Goal: Task Accomplishment & Management: Use online tool/utility

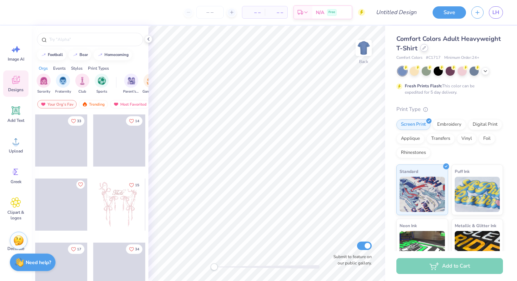
click at [425, 50] on div at bounding box center [424, 48] width 8 height 8
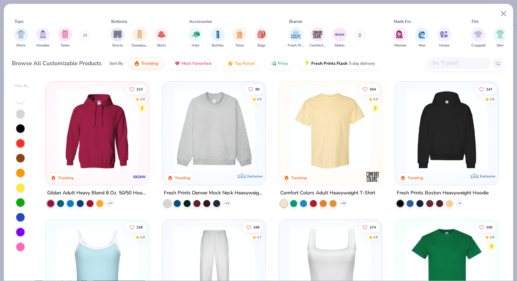
click at [453, 63] on input "text" at bounding box center [458, 63] width 54 height 8
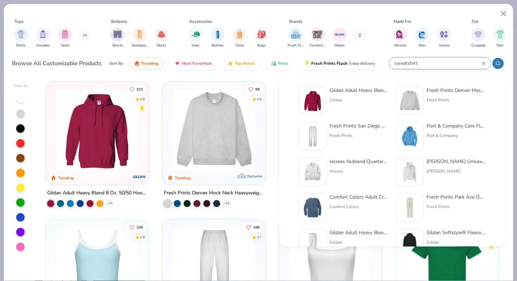
type input "sweatshirt"
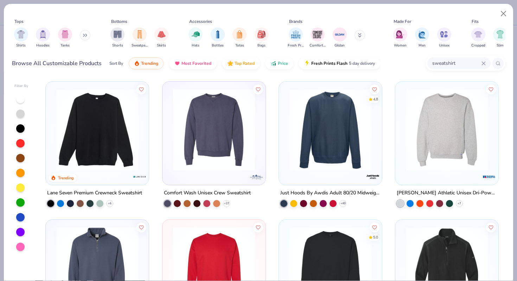
click at [20, 246] on div at bounding box center [20, 246] width 8 height 8
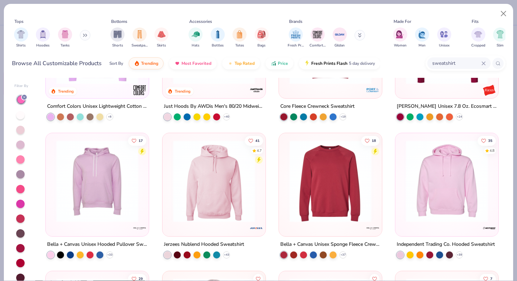
scroll to position [504, 0]
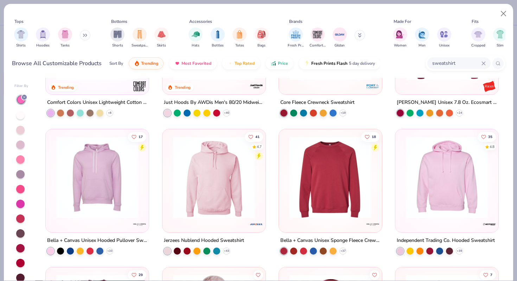
click at [425, 171] on img at bounding box center [446, 177] width 89 height 82
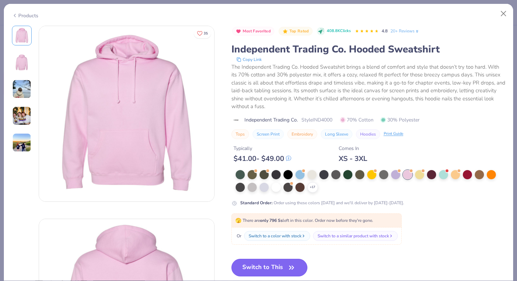
click at [273, 265] on button "Switch to This" at bounding box center [269, 267] width 76 height 18
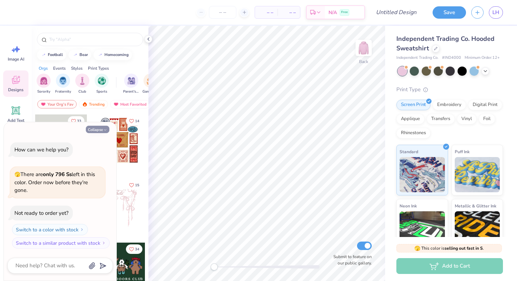
drag, startPoint x: 101, startPoint y: 122, endPoint x: 100, endPoint y: 132, distance: 10.6
click at [100, 132] on div "Collapse How can we help you? 🫣 There are only 796 Ss left in this color. Order…" at bounding box center [60, 201] width 113 height 159
click at [100, 132] on button "Collapse" at bounding box center [98, 129] width 24 height 7
type textarea "x"
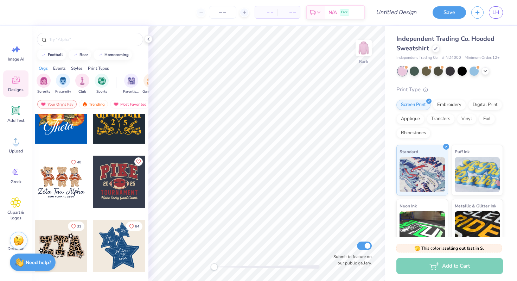
scroll to position [475, 0]
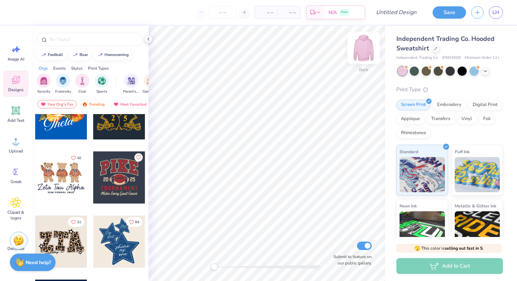
click at [359, 43] on img at bounding box center [364, 48] width 28 height 28
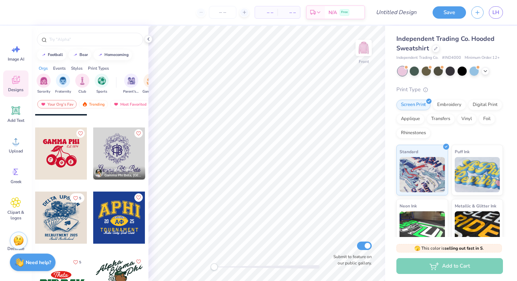
scroll to position [2686, 0]
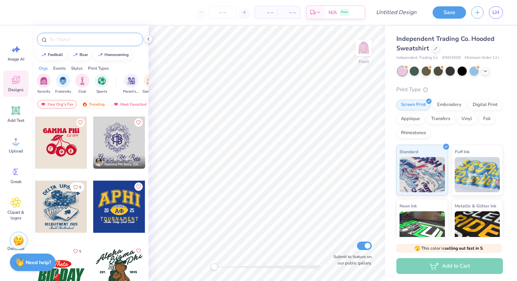
click at [60, 35] on div at bounding box center [90, 39] width 106 height 13
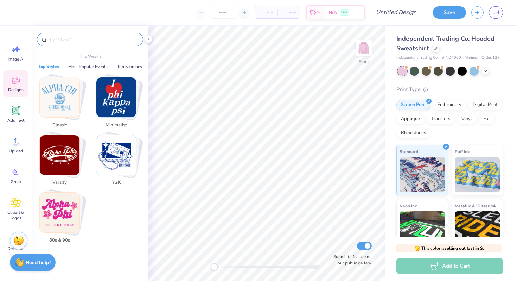
click at [60, 40] on input "text" at bounding box center [94, 39] width 90 height 7
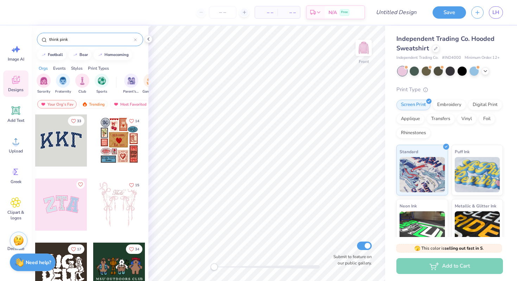
type input "think pink"
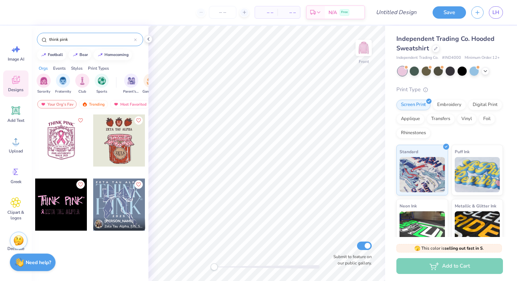
click at [135, 38] on icon at bounding box center [135, 39] width 3 height 3
click at [127, 38] on input "text" at bounding box center [94, 39] width 90 height 7
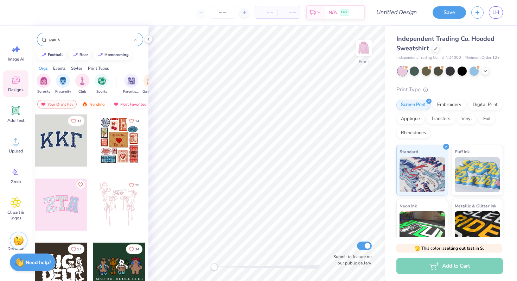
type input "ppink"
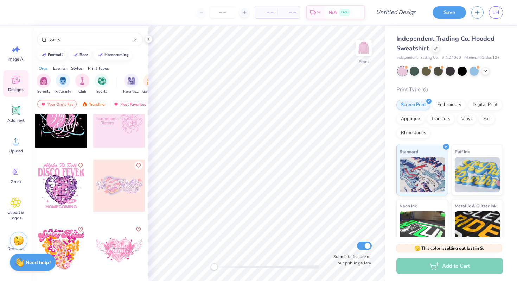
scroll to position [1000, 0]
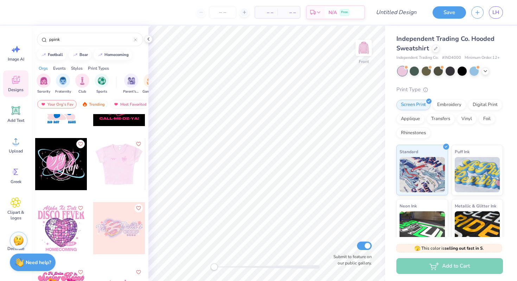
click at [110, 167] on div at bounding box center [119, 164] width 52 height 52
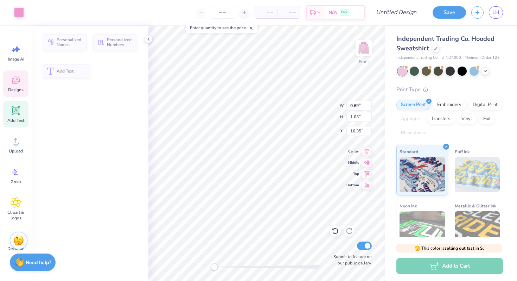
type input "0.69"
type input "1.03"
type input "16.35"
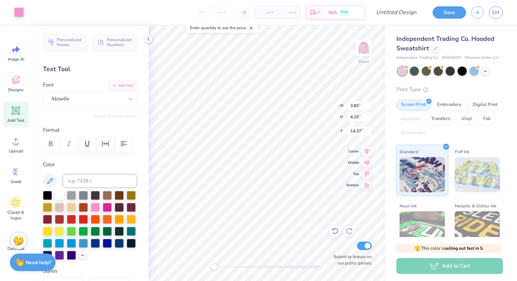
click at [334, 232] on icon at bounding box center [335, 230] width 7 height 7
type textarea "Z"
type textarea "ZTA"
click at [122, 92] on div "American Typewriter" at bounding box center [90, 98] width 94 height 15
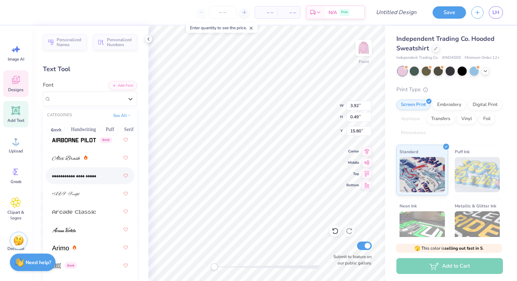
scroll to position [271, 0]
click at [68, 192] on img at bounding box center [66, 193] width 28 height 5
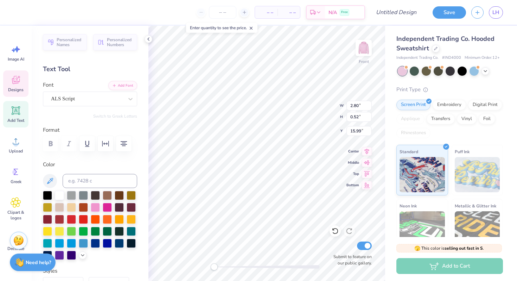
type textarea "T"
type textarea "Think"
type input "2.29"
type input "0.51"
type input "16.50"
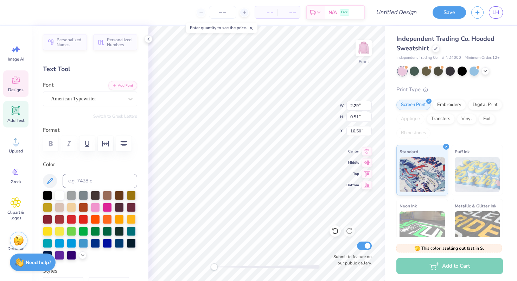
type input "1.65"
type input "16.00"
type textarea "Think Pink"
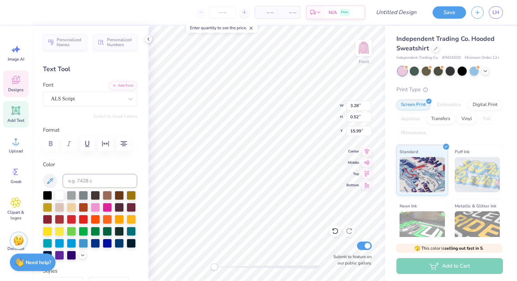
type textarea "Think Pink"
type input "6.97"
type input "6.88"
type input "11.75"
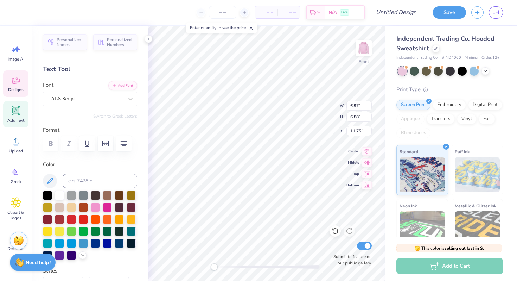
type input "1.81"
type input "1.52"
type input "16.14"
type input "0.42"
type input "16.11"
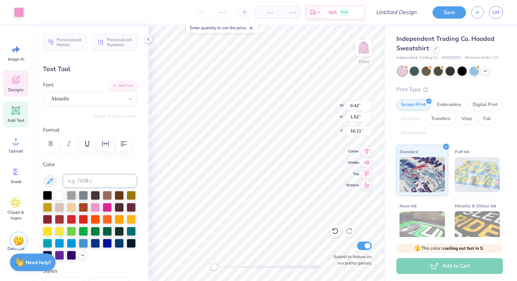
type input "0.43"
type input "0.29"
click at [335, 229] on icon at bounding box center [335, 230] width 7 height 7
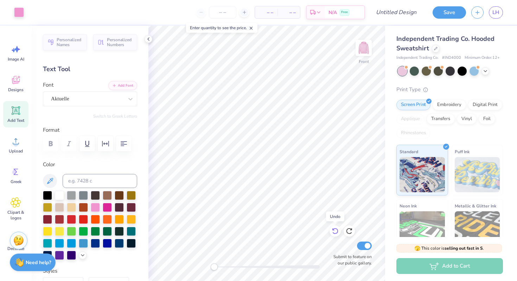
click at [335, 229] on icon at bounding box center [335, 230] width 7 height 7
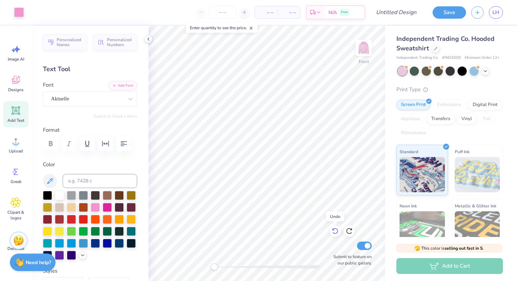
click at [335, 229] on icon at bounding box center [335, 230] width 7 height 7
type input "6.69"
type input "5.73"
type input "12.43"
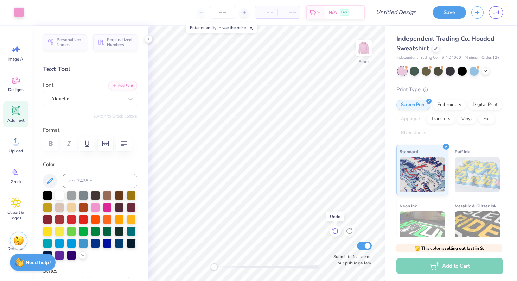
click at [333, 229] on icon at bounding box center [335, 231] width 6 height 6
type textarea "Think Pink"
click at [337, 231] on icon at bounding box center [335, 230] width 7 height 7
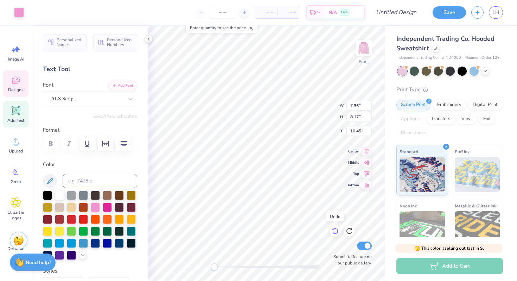
click at [337, 231] on icon at bounding box center [335, 230] width 7 height 7
click at [350, 228] on icon at bounding box center [349, 230] width 7 height 7
type input "8.99"
type input "4.93"
type input "5.47"
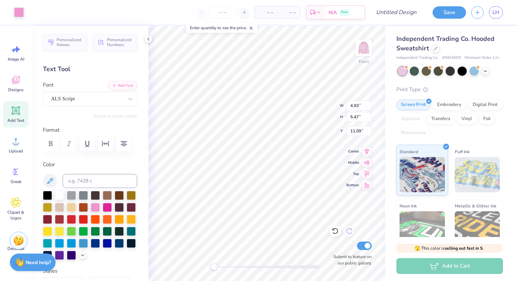
type input "10.65"
type input "0.67"
type input "2.39"
type input "12.77"
click at [337, 229] on icon at bounding box center [335, 231] width 6 height 6
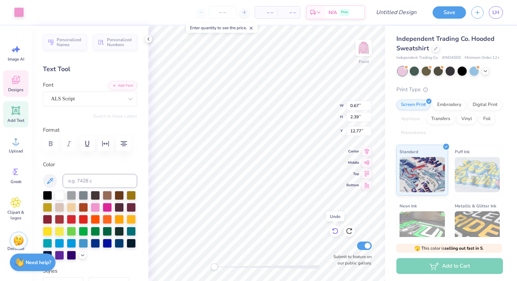
click at [331, 233] on div at bounding box center [334, 230] width 11 height 11
click at [347, 230] on icon at bounding box center [349, 230] width 7 height 7
click at [313, 102] on div "Front W 0.67 0.67 " H 2.39 2.39 " Y 12.77 12.77 " Center Middle Top Bottom Subm…" at bounding box center [266, 153] width 237 height 255
type input "6.77"
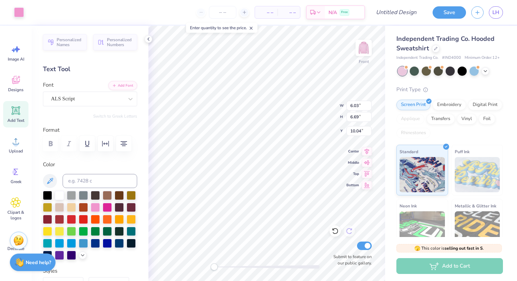
type input "7.51"
type input "9.43"
type input "6.18"
type input "6.86"
type input "9.92"
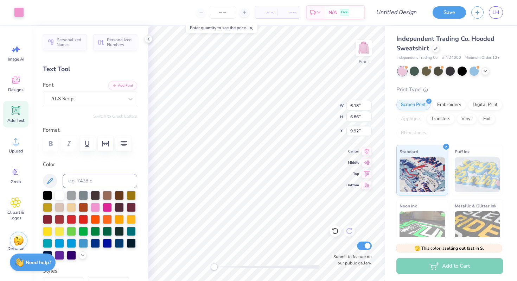
type input "6.37"
type input "7.08"
type input "9.76"
type input "9.96"
type input "8.36"
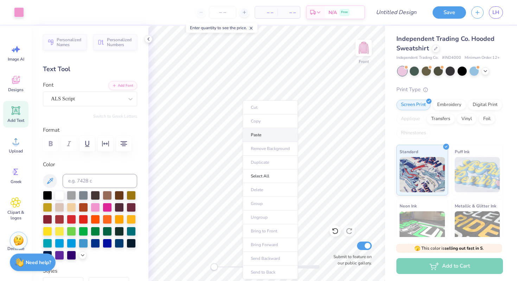
click at [263, 132] on li "Paste" at bounding box center [270, 135] width 55 height 14
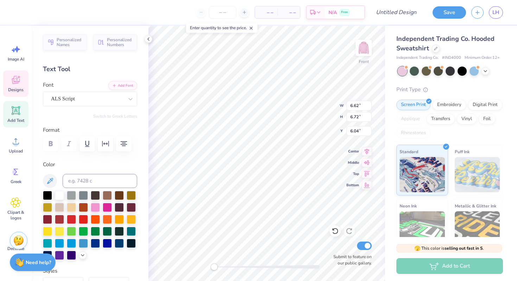
type textarea "Pink"
type input "10.36"
type input "4.88"
type input "3.47"
type input "7.84"
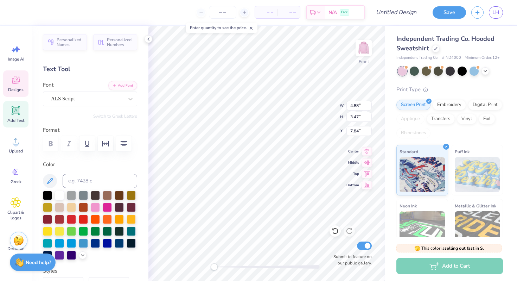
type textarea "Z"
type textarea "Zta"
click at [244, 266] on div at bounding box center [266, 267] width 105 height 4
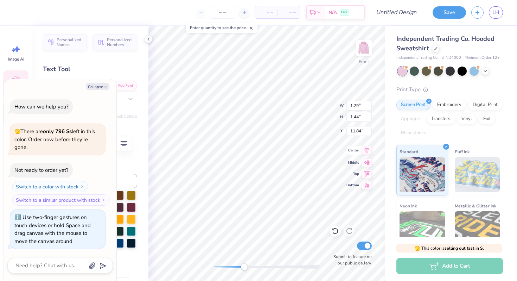
click at [349, 152] on div "Front W 1.79 1.79 " H 1.44 1.44 " Y 11.84 11.84 " Center Middle Top Bottom Subm…" at bounding box center [266, 153] width 237 height 255
click at [226, 266] on div at bounding box center [266, 267] width 105 height 4
click at [206, 264] on div "Front Submit to feature on our public gallery." at bounding box center [266, 153] width 237 height 255
click at [362, 49] on img at bounding box center [364, 48] width 28 height 28
click at [98, 88] on button "Collapse" at bounding box center [98, 86] width 24 height 7
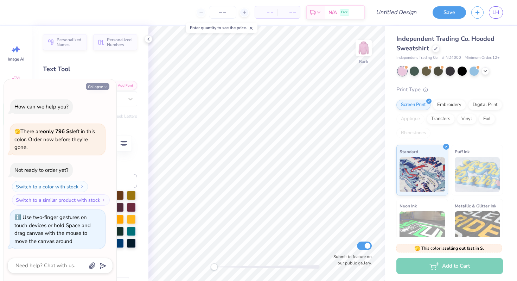
type textarea "x"
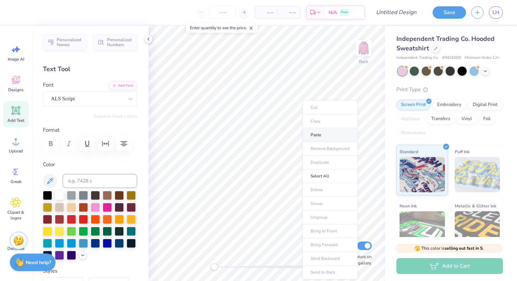
click at [320, 132] on li "Paste" at bounding box center [329, 135] width 55 height 14
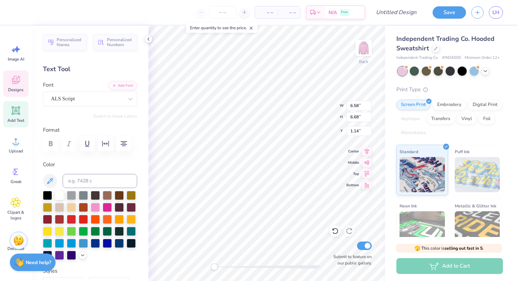
type textarea "Pink"
type textarea "Zeta Tau Al[ha"
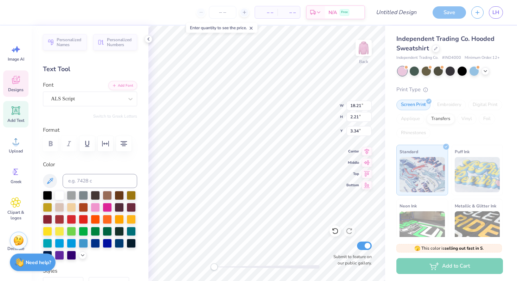
scroll to position [0, 1]
type textarea "Zeta"
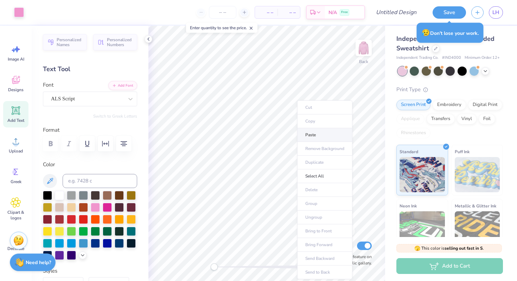
click at [308, 131] on li "Paste" at bounding box center [324, 135] width 55 height 14
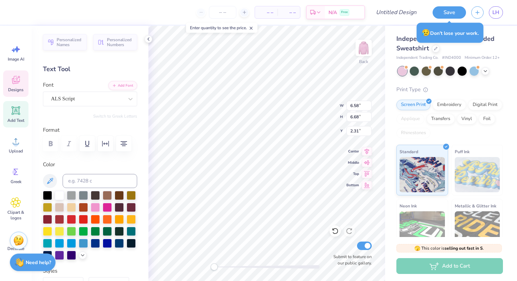
scroll to position [0, 0]
type textarea "T"
type textarea "Tau"
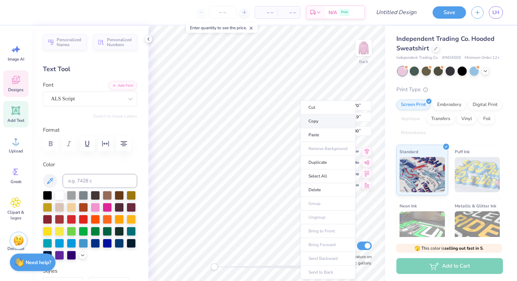
click at [306, 119] on li "Copy" at bounding box center [327, 121] width 55 height 14
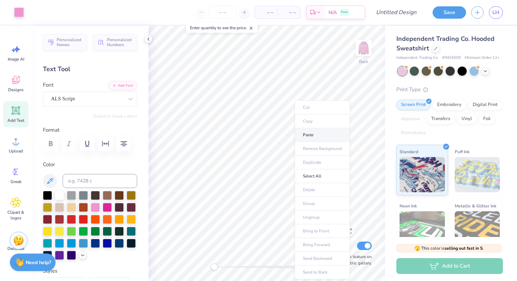
click at [299, 132] on li "Paste" at bounding box center [322, 135] width 55 height 14
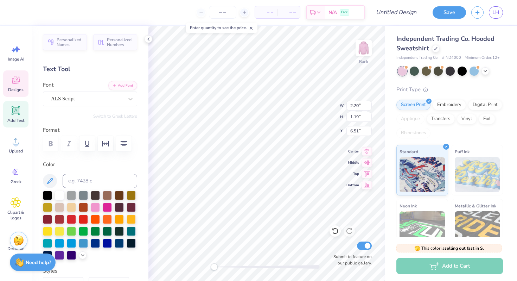
type textarea "Tau"
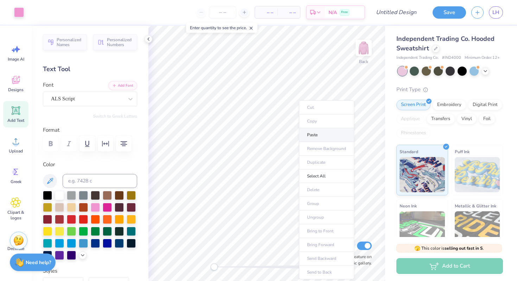
click at [314, 133] on li "Paste" at bounding box center [326, 135] width 55 height 14
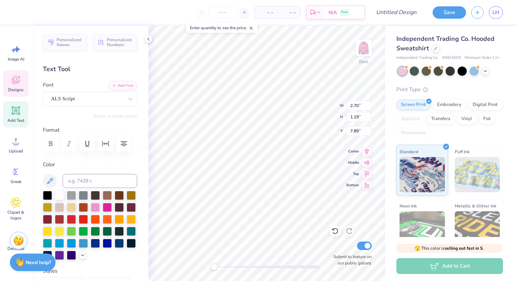
type textarea "Alpha"
type input "2.05"
type input "2.92"
type input "4.59"
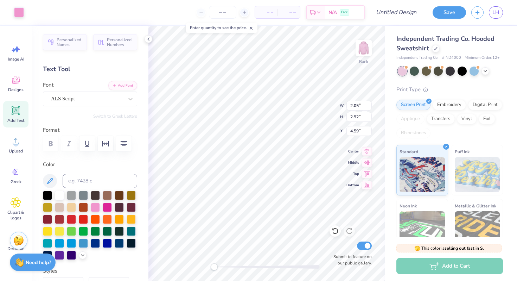
type input "3.52"
type input "4.25"
type input "3.44"
type input "2.69"
type input "3.53"
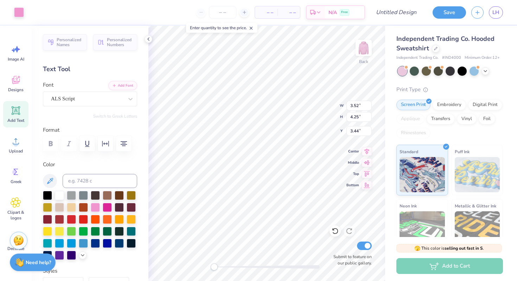
type input "4.08"
click at [364, 57] on img at bounding box center [364, 48] width 28 height 28
click at [369, 51] on img at bounding box center [364, 48] width 28 height 28
type input "6.24"
type input "6.92"
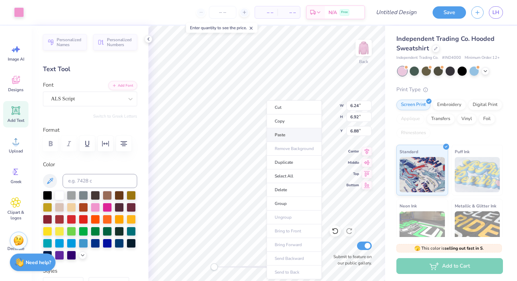
click at [268, 133] on li "Paste" at bounding box center [294, 135] width 55 height 14
type input "3.35"
click at [269, 139] on li "Paste" at bounding box center [287, 135] width 55 height 14
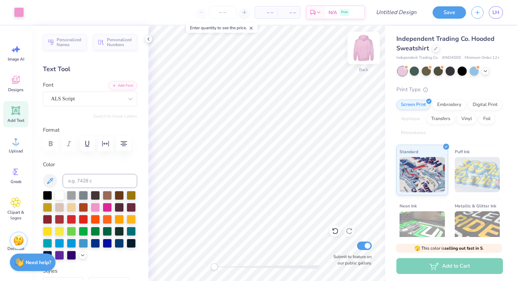
click at [370, 46] on img at bounding box center [364, 48] width 28 height 28
click at [370, 40] on img at bounding box center [364, 48] width 28 height 28
click at [146, 40] on icon at bounding box center [149, 39] width 6 height 6
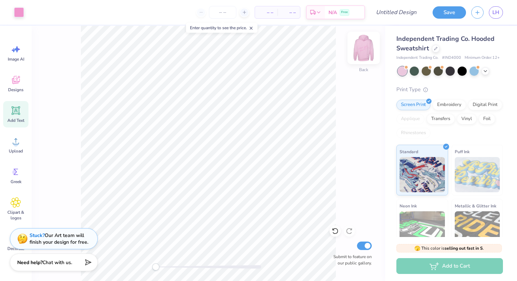
click at [365, 55] on img at bounding box center [364, 48] width 28 height 28
click at [495, 14] on span "LH" at bounding box center [495, 12] width 7 height 8
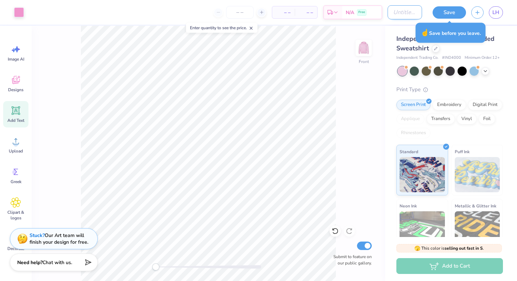
click at [387, 10] on input "Design Title" at bounding box center [404, 12] width 34 height 14
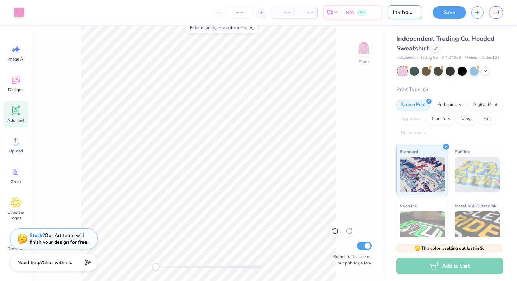
scroll to position [0, 7]
type input "pink hoodie"
click at [437, 13] on button "Save" at bounding box center [448, 11] width 33 height 12
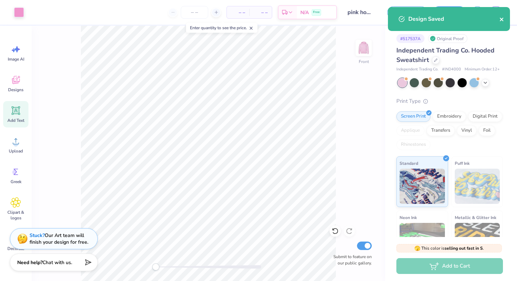
click at [502, 18] on icon "close" at bounding box center [502, 20] width 4 height 4
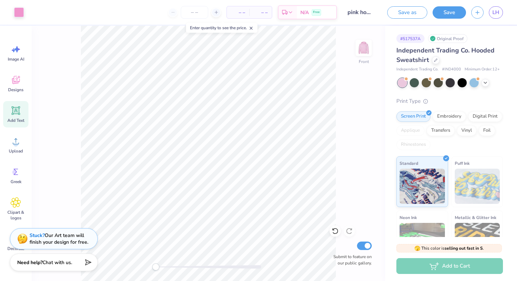
click at [499, 13] on div "Design Saved" at bounding box center [448, 22] width 125 height 32
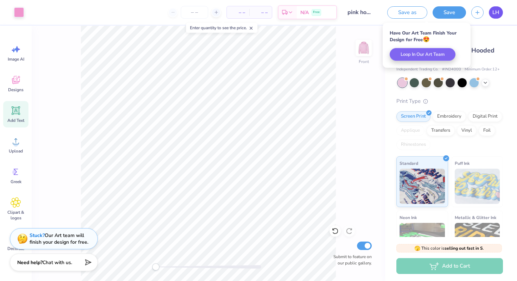
click at [494, 13] on span "LH" at bounding box center [495, 12] width 7 height 8
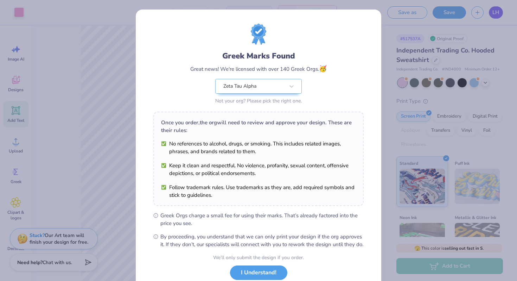
type textarea "x"
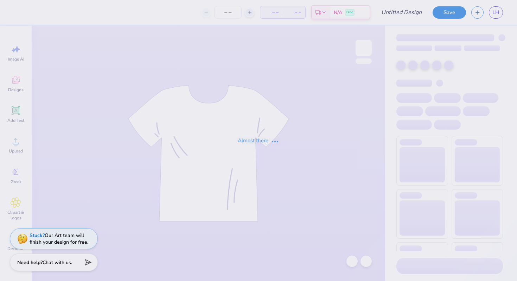
type input "tank"
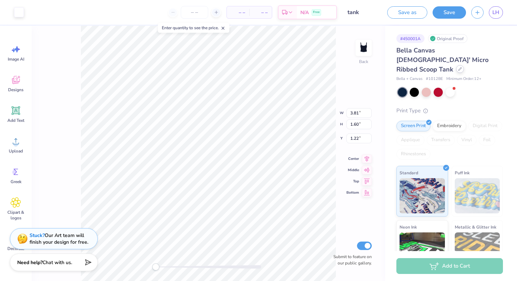
click at [458, 67] on icon at bounding box center [460, 69] width 4 height 4
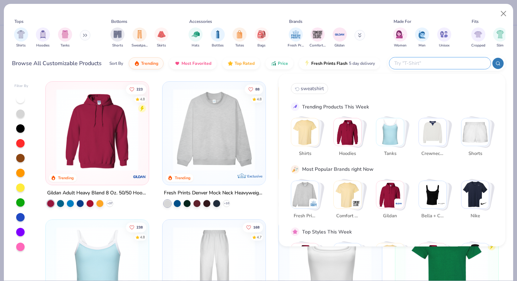
click at [441, 65] on input "text" at bounding box center [439, 63] width 92 height 8
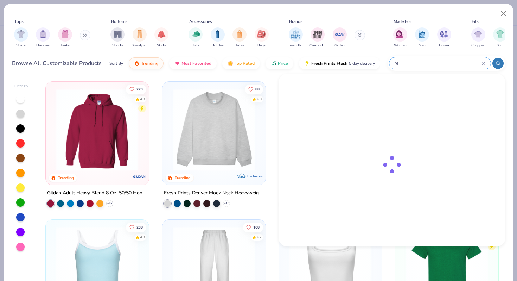
type input "r"
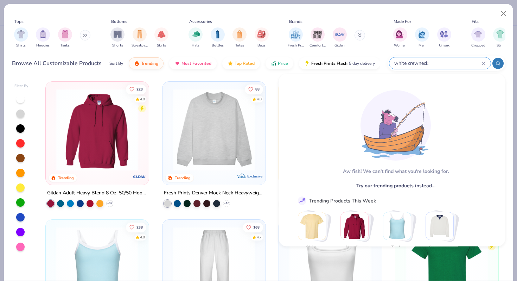
type input "white crewneck"
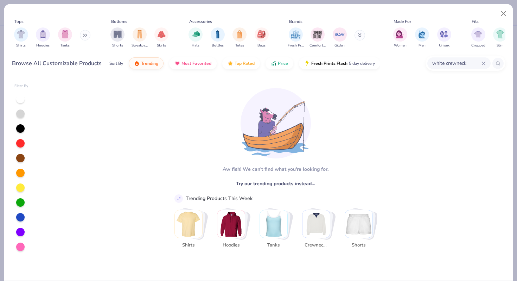
click at [485, 65] on icon at bounding box center [483, 63] width 4 height 4
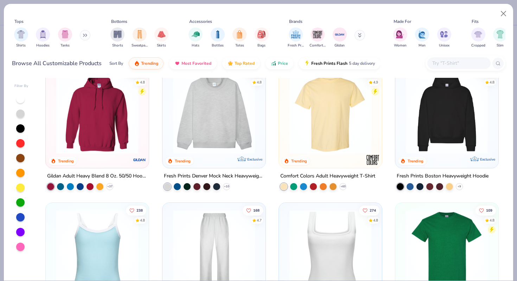
scroll to position [6, 0]
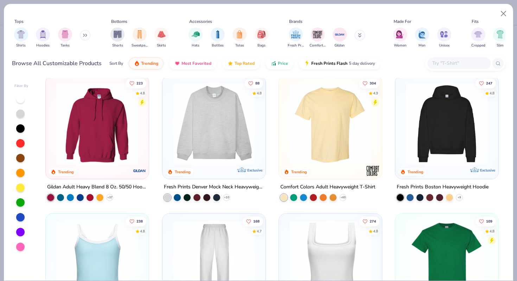
click at [240, 138] on img at bounding box center [213, 124] width 89 height 82
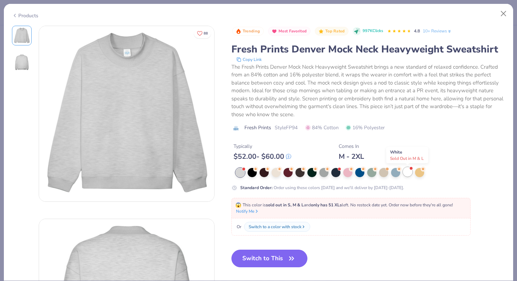
click at [410, 174] on div at bounding box center [407, 171] width 9 height 9
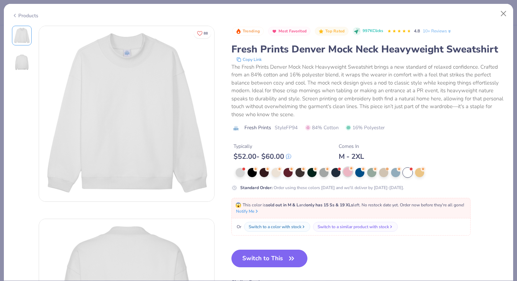
click at [344, 173] on div at bounding box center [347, 171] width 9 height 9
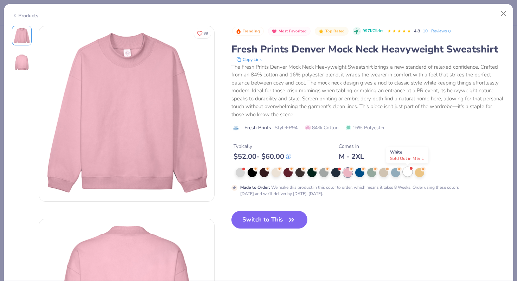
click at [404, 174] on div at bounding box center [407, 171] width 9 height 9
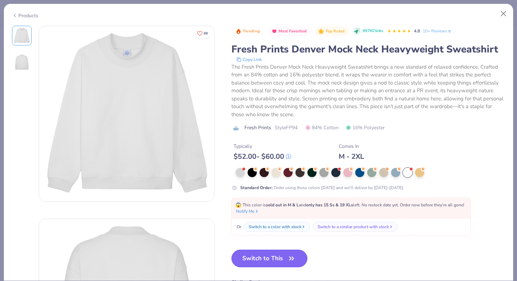
click at [270, 256] on button "Switch to This" at bounding box center [269, 258] width 76 height 18
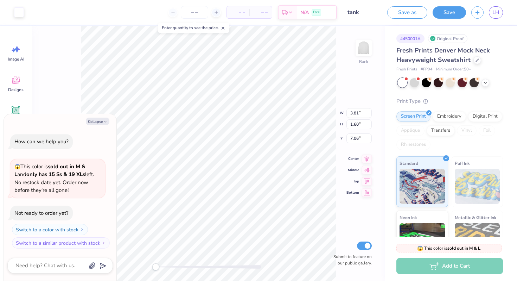
type textarea "x"
type input "11.53"
type input "3.84"
type input "5.36"
type textarea "x"
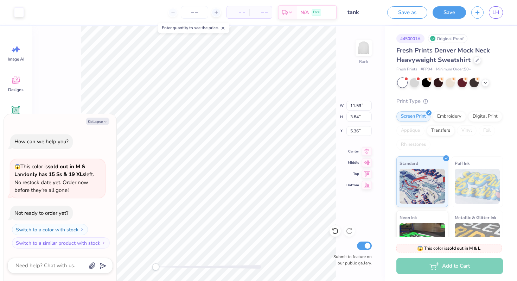
type input "7.83"
type input "2.81"
type input "6.21"
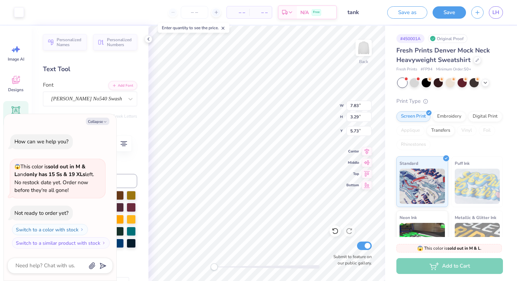
type textarea "x"
type input "1.92"
click at [94, 122] on button "Collapse" at bounding box center [98, 120] width 24 height 7
type textarea "x"
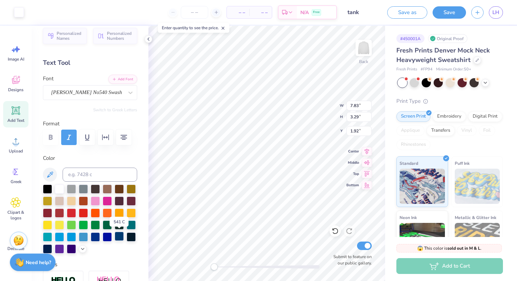
scroll to position [7, 0]
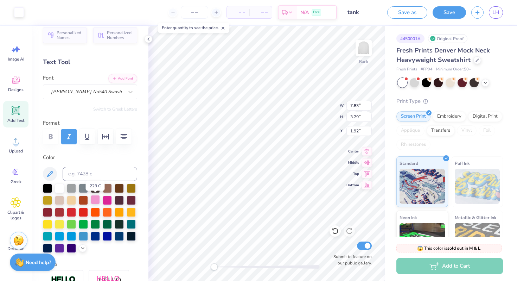
click at [95, 201] on div at bounding box center [95, 199] width 9 height 9
type input "4.51"
type input "1.66"
type input "3.55"
click at [334, 233] on icon at bounding box center [335, 231] width 6 height 6
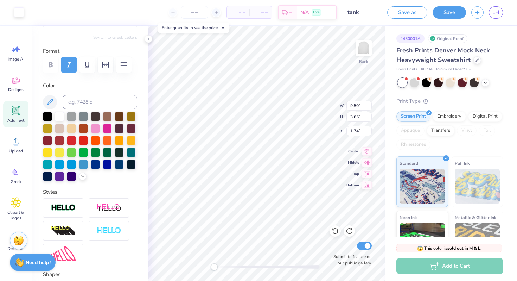
scroll to position [80, 0]
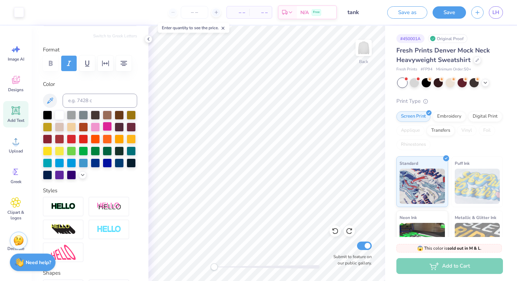
click at [108, 126] on div at bounding box center [107, 126] width 9 height 9
click at [96, 128] on div at bounding box center [95, 126] width 9 height 9
click at [83, 173] on icon at bounding box center [83, 174] width 6 height 6
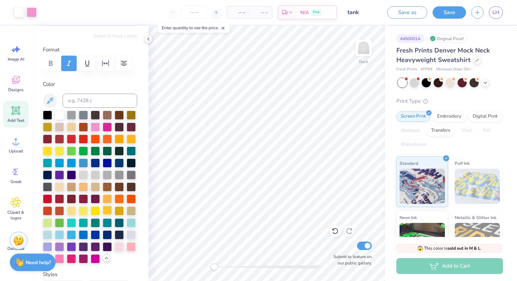
scroll to position [97, 0]
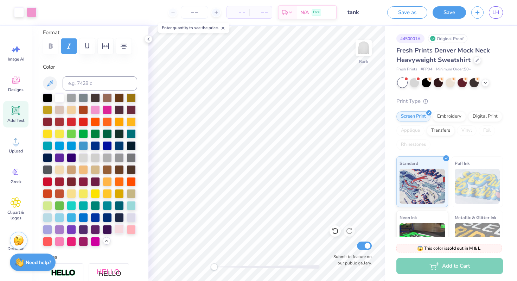
click at [119, 227] on div at bounding box center [119, 228] width 9 height 9
click at [133, 229] on div at bounding box center [131, 228] width 9 height 9
click at [57, 238] on div at bounding box center [59, 240] width 9 height 9
click at [93, 110] on div at bounding box center [95, 108] width 9 height 9
click at [120, 229] on div at bounding box center [119, 228] width 9 height 9
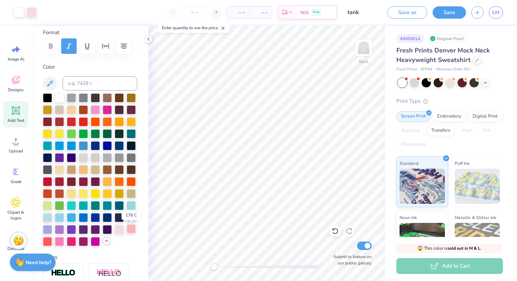
click at [128, 229] on div at bounding box center [131, 228] width 9 height 9
click at [59, 241] on div at bounding box center [59, 240] width 9 height 9
click at [55, 244] on div at bounding box center [59, 240] width 9 height 9
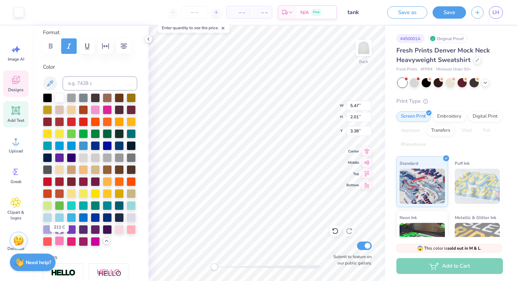
click at [59, 241] on div at bounding box center [59, 240] width 9 height 9
click at [60, 241] on div at bounding box center [59, 240] width 9 height 9
click at [58, 241] on div at bounding box center [59, 240] width 9 height 9
type input "5.47"
type input "2.01"
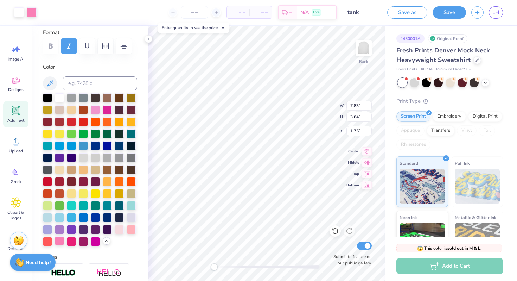
type input "3.38"
click at [58, 241] on div at bounding box center [59, 240] width 9 height 9
click at [335, 231] on icon at bounding box center [335, 230] width 7 height 7
click at [57, 240] on div at bounding box center [59, 240] width 9 height 9
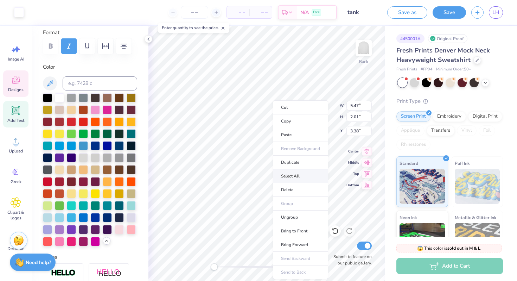
click at [305, 178] on li "Select All" at bounding box center [300, 176] width 55 height 14
type input "10.87"
type input "3.64"
type input "1.75"
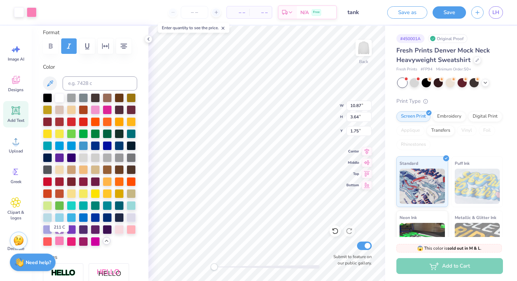
click at [58, 242] on div at bounding box center [59, 240] width 9 height 9
type input "5.47"
type input "2.01"
type input "3.38"
click at [58, 242] on div at bounding box center [59, 240] width 9 height 9
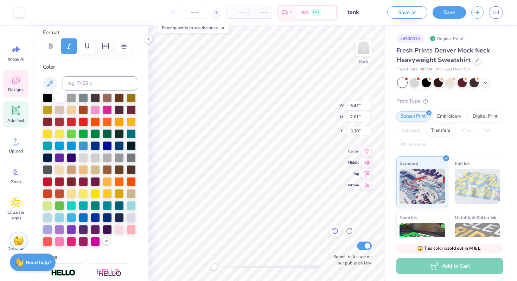
click at [333, 231] on icon at bounding box center [335, 230] width 7 height 7
click at [15, 10] on div at bounding box center [19, 12] width 10 height 10
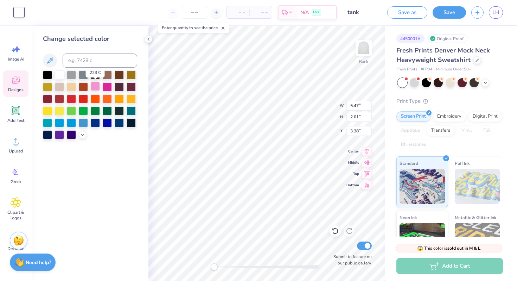
click at [95, 86] on div at bounding box center [95, 86] width 9 height 9
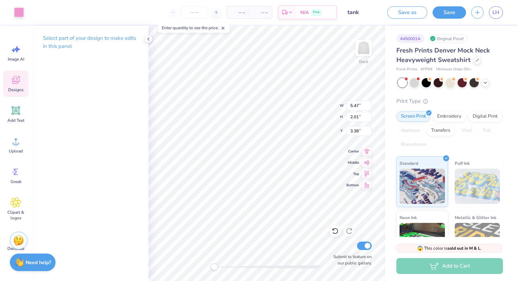
type input "7.83"
type input "1.63"
type input "1.75"
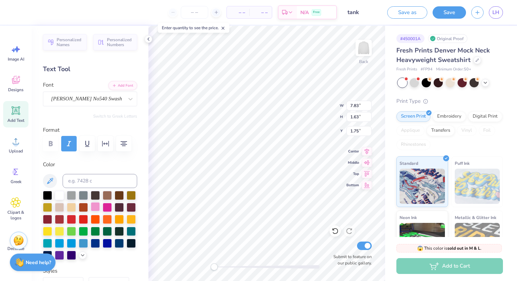
click at [97, 206] on div at bounding box center [95, 206] width 9 height 9
click at [368, 45] on img at bounding box center [364, 48] width 28 height 28
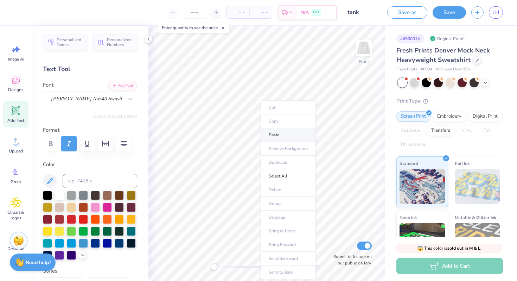
click at [282, 136] on li "Paste" at bounding box center [288, 135] width 55 height 14
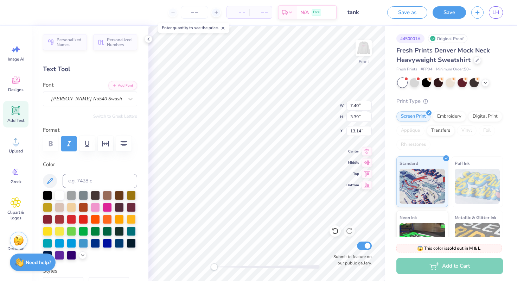
scroll to position [0, 0]
type textarea "Think"
click at [276, 119] on li "Copy" at bounding box center [288, 121] width 55 height 14
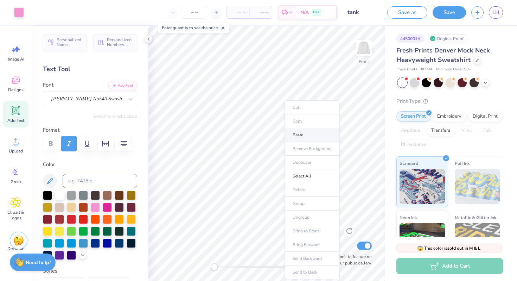
click at [303, 131] on li "Paste" at bounding box center [311, 135] width 55 height 14
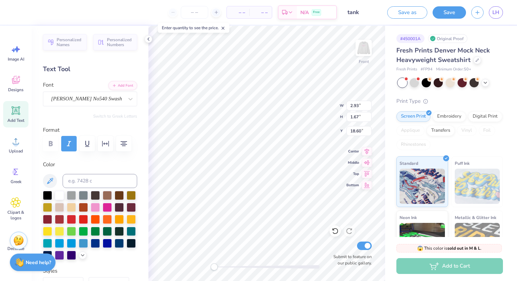
type input "13.90"
click at [253, 121] on li "Copy" at bounding box center [263, 121] width 55 height 14
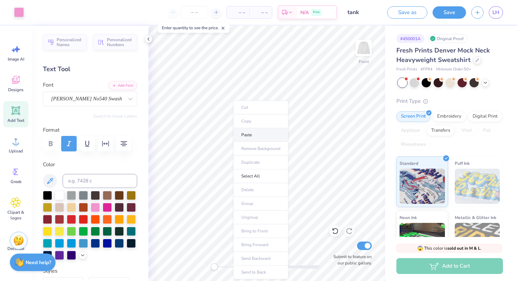
click at [250, 130] on li "Paste" at bounding box center [260, 135] width 55 height 14
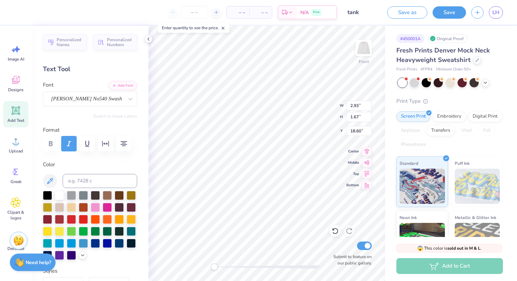
type input "2.93"
type input "1.67"
type input "18.60"
type textarea "Pink"
click at [367, 51] on img at bounding box center [364, 48] width 28 height 28
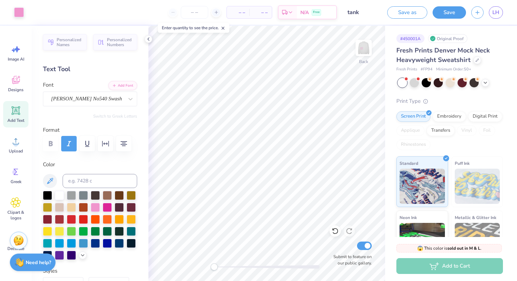
click at [367, 51] on img at bounding box center [364, 48] width 14 height 14
type input "6.89"
type input "4.19"
type input "12.96"
click at [332, 232] on icon at bounding box center [335, 230] width 7 height 7
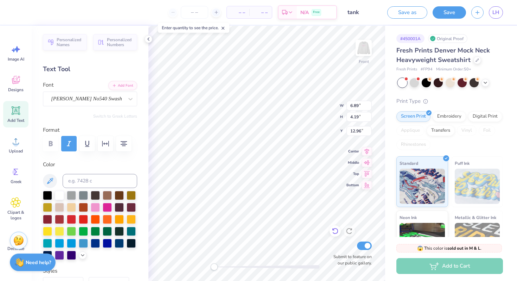
type input "5.91"
type input "3.59"
type input "13.49"
click at [354, 15] on input "tank" at bounding box center [359, 12] width 34 height 14
drag, startPoint x: 360, startPoint y: 13, endPoint x: 326, endPoint y: 12, distance: 34.1
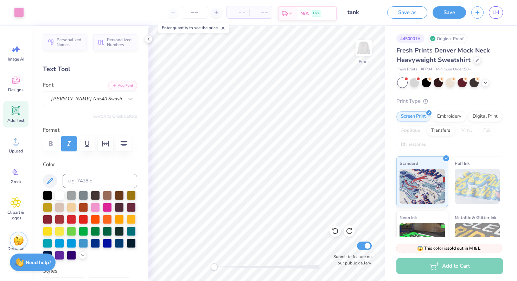
click at [326, 12] on div "Art colors – – Per Item – – Total Est. Delivery N/A Free Design Title tank Save…" at bounding box center [258, 12] width 517 height 25
click at [352, 9] on input "tank" at bounding box center [359, 12] width 34 height 14
click at [351, 19] on input "tank" at bounding box center [359, 12] width 34 height 14
click at [352, 16] on input "tank" at bounding box center [359, 12] width 34 height 14
click at [356, 12] on input "tank" at bounding box center [359, 12] width 34 height 14
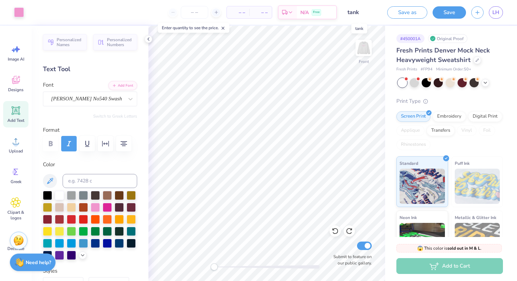
click at [356, 12] on input "tank" at bounding box center [359, 12] width 34 height 14
click at [442, 12] on button "Save" at bounding box center [448, 11] width 33 height 12
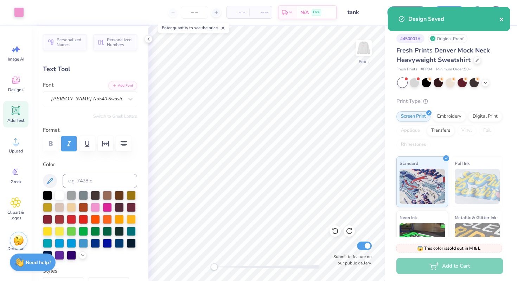
click at [500, 17] on icon "close" at bounding box center [501, 20] width 5 height 6
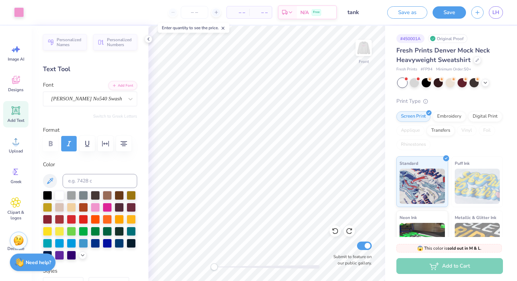
click at [496, 11] on div "Design Saved" at bounding box center [448, 22] width 125 height 32
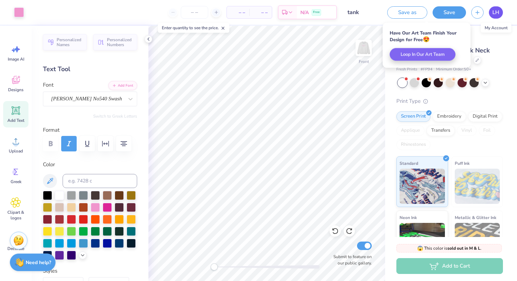
click at [492, 11] on span "LH" at bounding box center [495, 12] width 7 height 8
